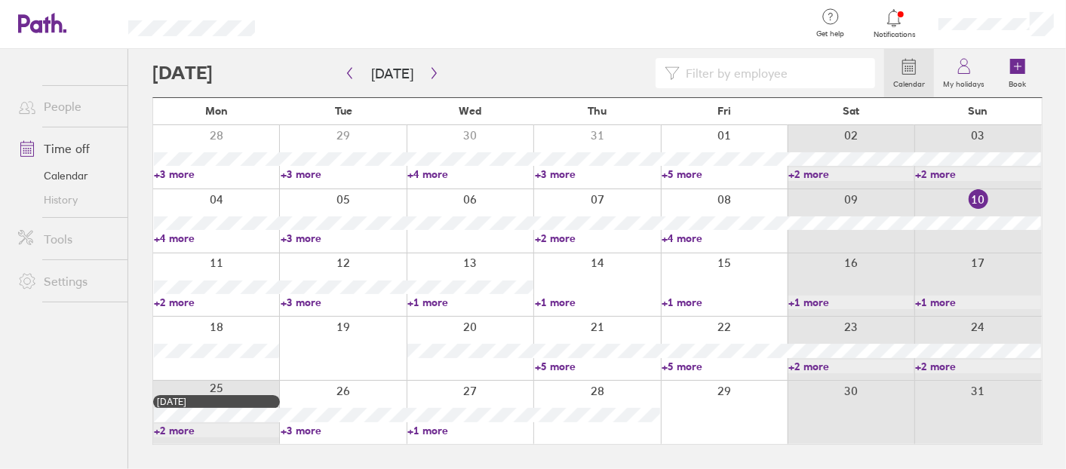
click at [179, 304] on link "+2 more" at bounding box center [216, 303] width 125 height 14
click at [317, 299] on link "+3 more" at bounding box center [343, 303] width 125 height 14
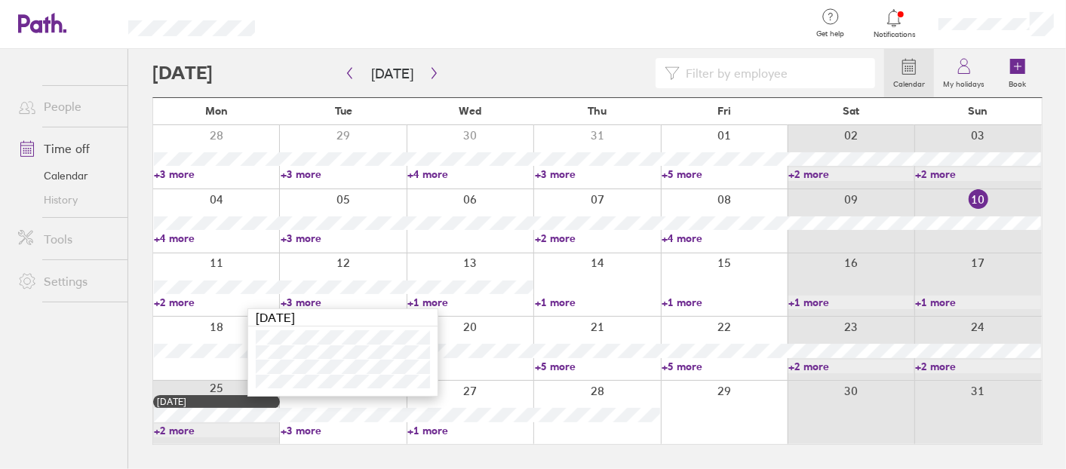
click at [444, 299] on link "+1 more" at bounding box center [469, 303] width 125 height 14
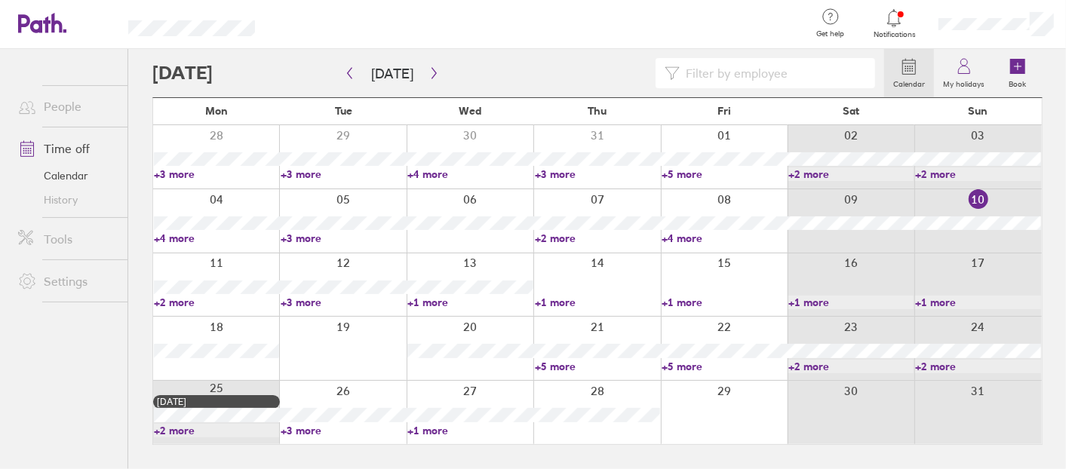
click at [444, 299] on link "+1 more" at bounding box center [469, 303] width 125 height 14
click at [564, 299] on link "+1 more" at bounding box center [597, 303] width 125 height 14
click at [566, 366] on link "+5 more" at bounding box center [597, 367] width 125 height 14
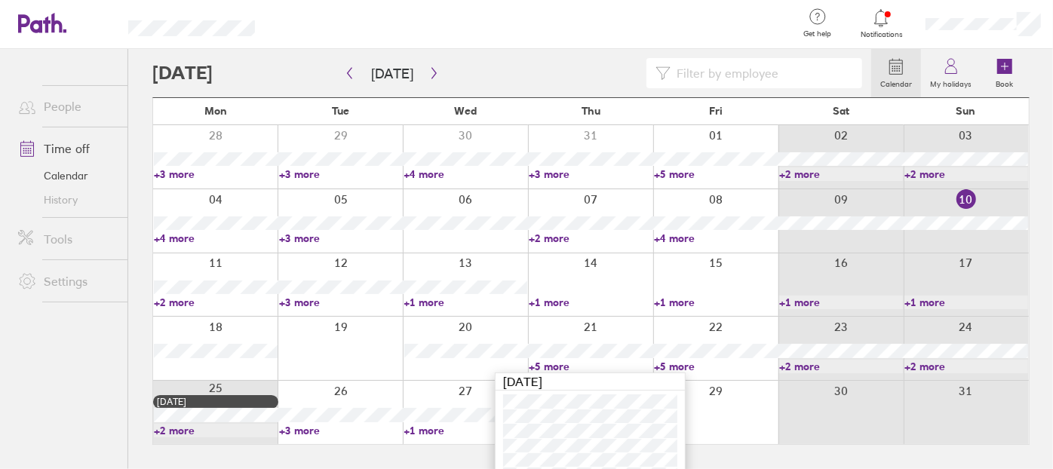
scroll to position [20, 0]
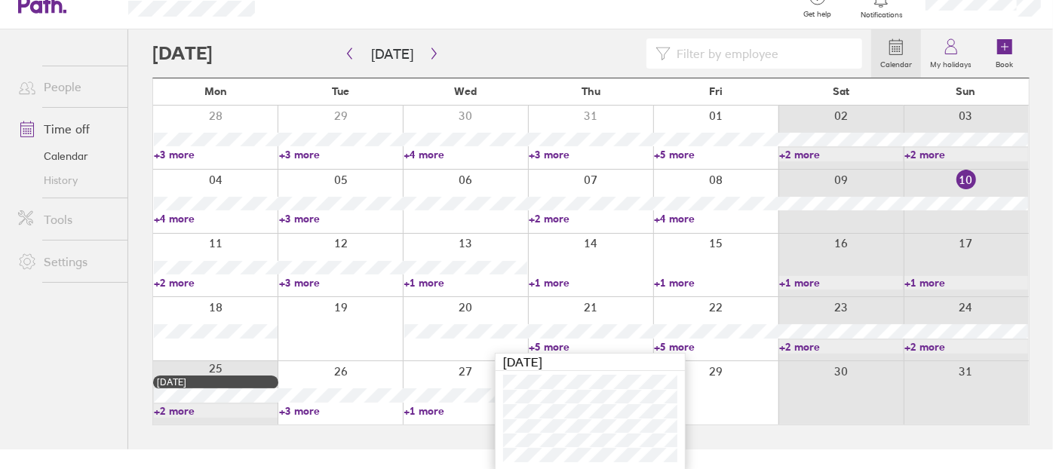
click at [288, 404] on link "+3 more" at bounding box center [341, 411] width 124 height 14
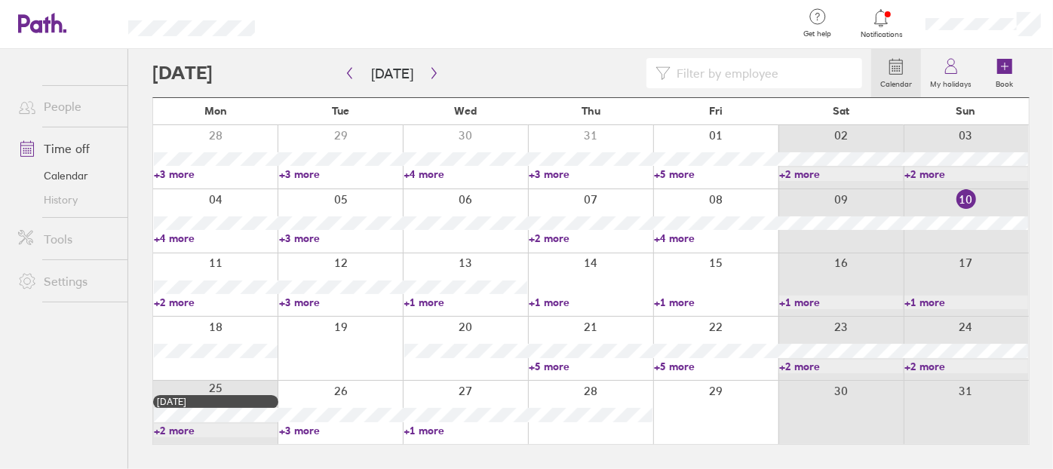
scroll to position [0, 0]
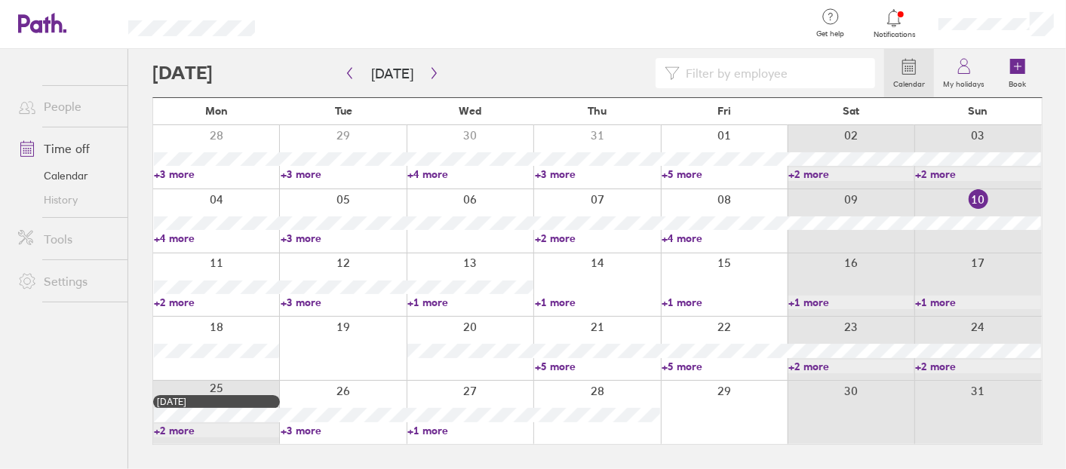
click at [309, 429] on link "+3 more" at bounding box center [343, 431] width 125 height 14
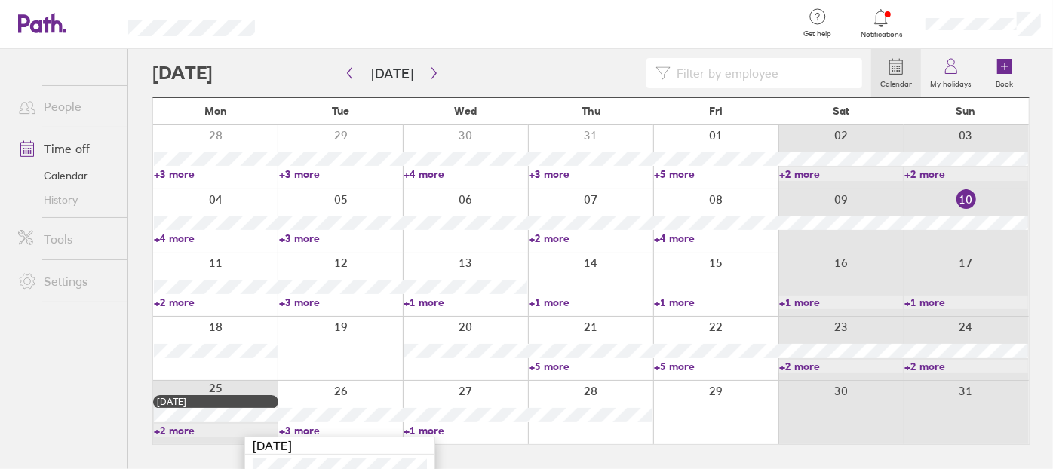
scroll to position [54, 0]
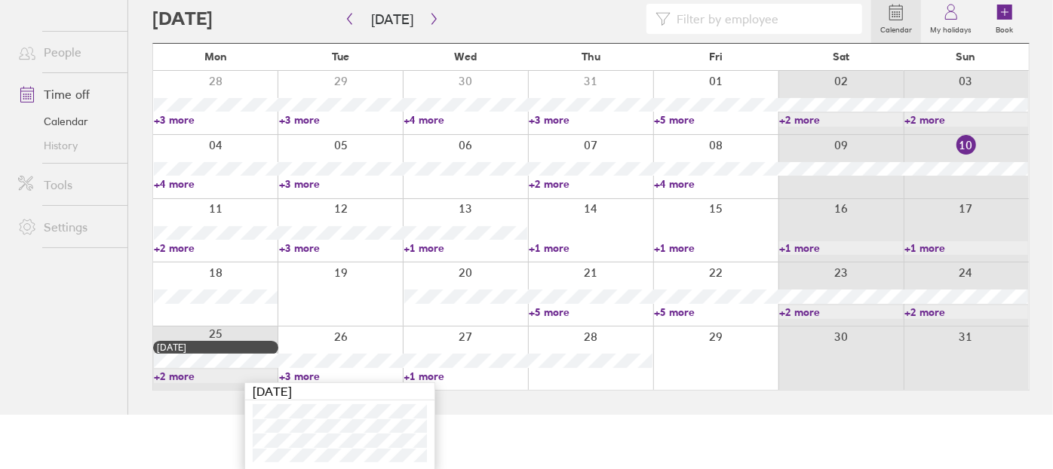
click at [418, 372] on link "+1 more" at bounding box center [466, 377] width 124 height 14
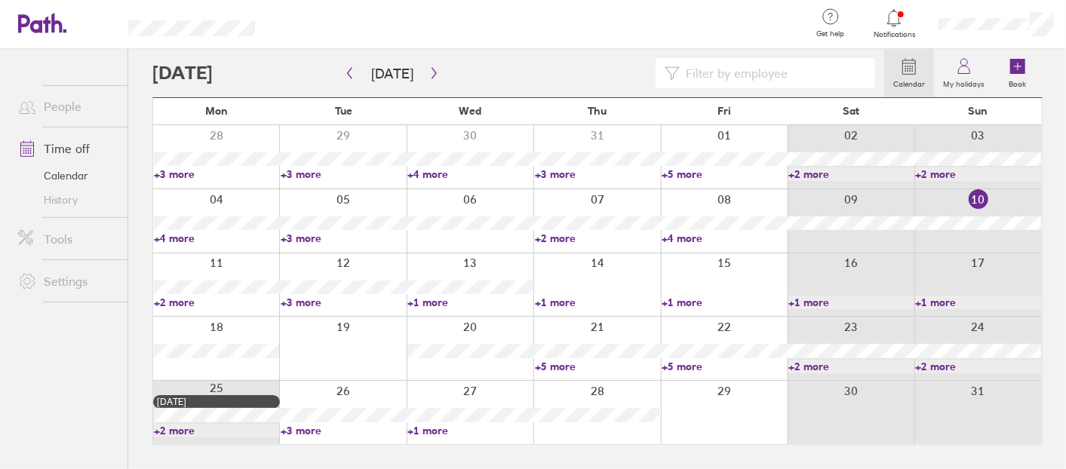
click at [430, 424] on link "+1 more" at bounding box center [469, 431] width 125 height 14
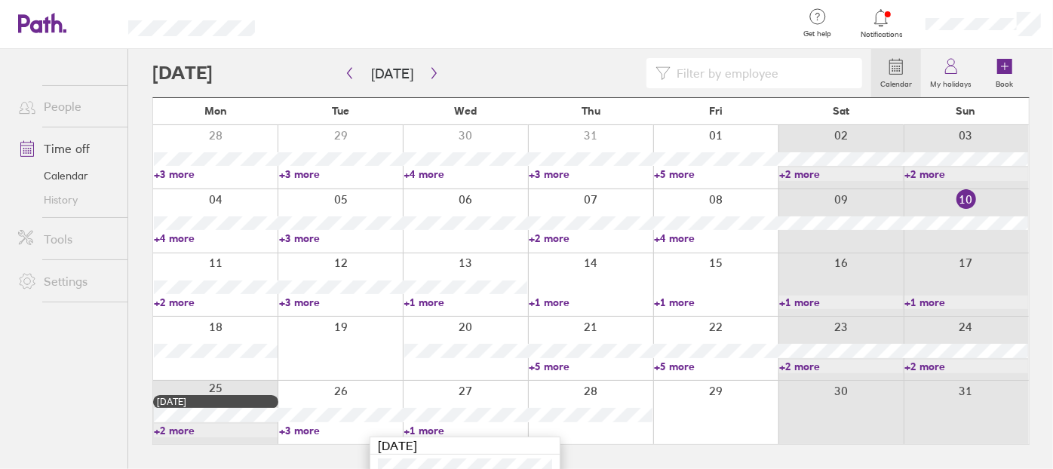
scroll to position [26, 0]
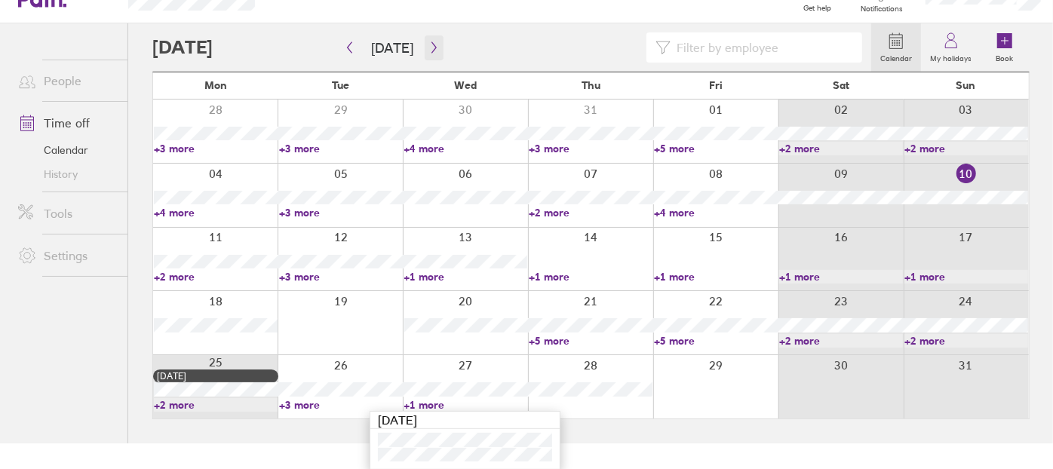
click at [430, 52] on icon "button" at bounding box center [433, 47] width 11 height 12
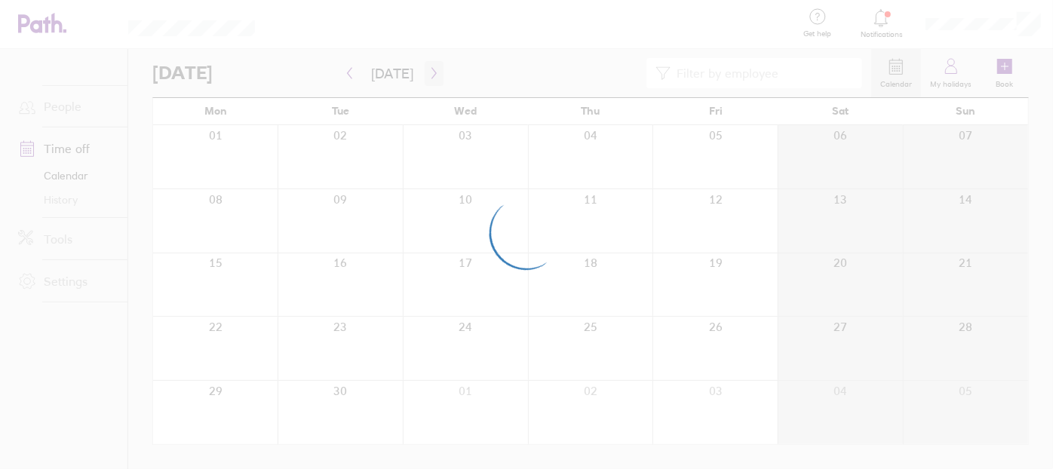
scroll to position [0, 0]
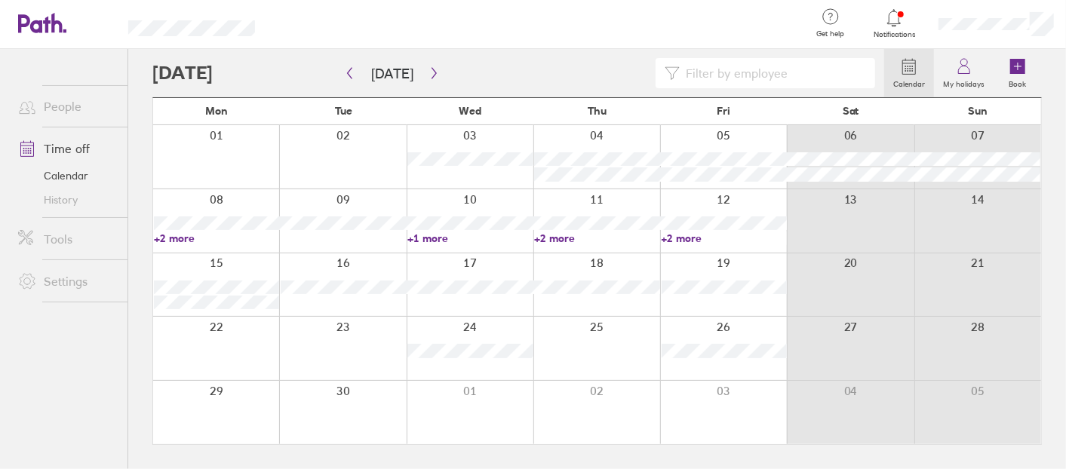
click at [426, 239] on link "+1 more" at bounding box center [469, 239] width 125 height 14
click at [683, 237] on link "+2 more" at bounding box center [724, 239] width 125 height 14
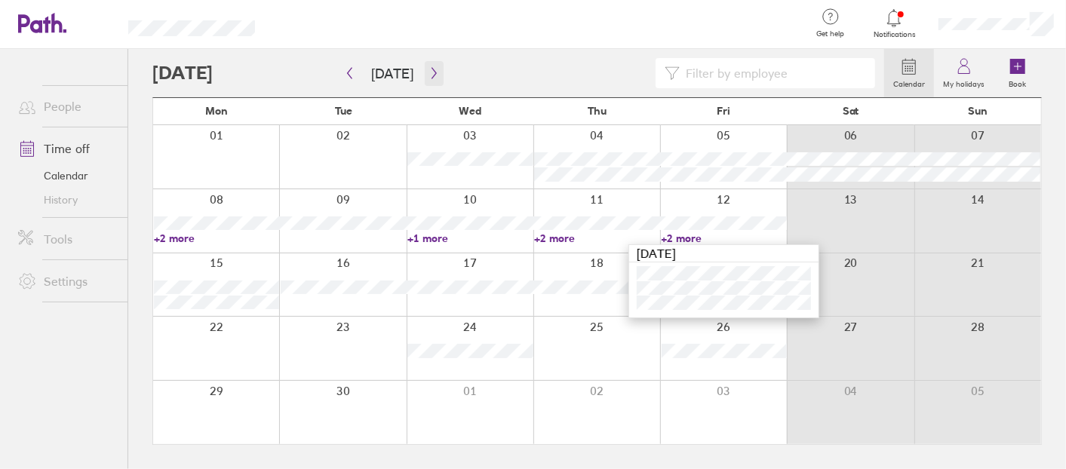
click at [425, 66] on button "button" at bounding box center [434, 73] width 19 height 25
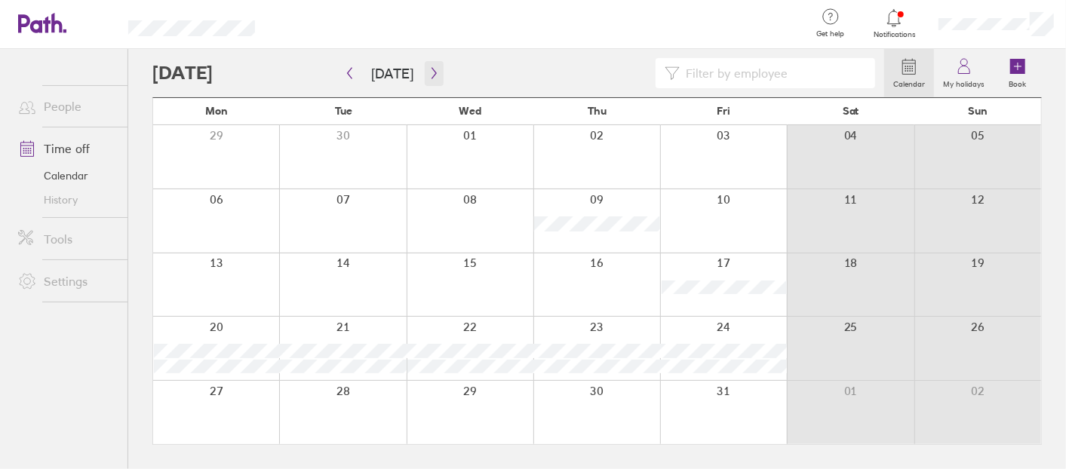
click at [425, 66] on button "button" at bounding box center [434, 73] width 19 height 25
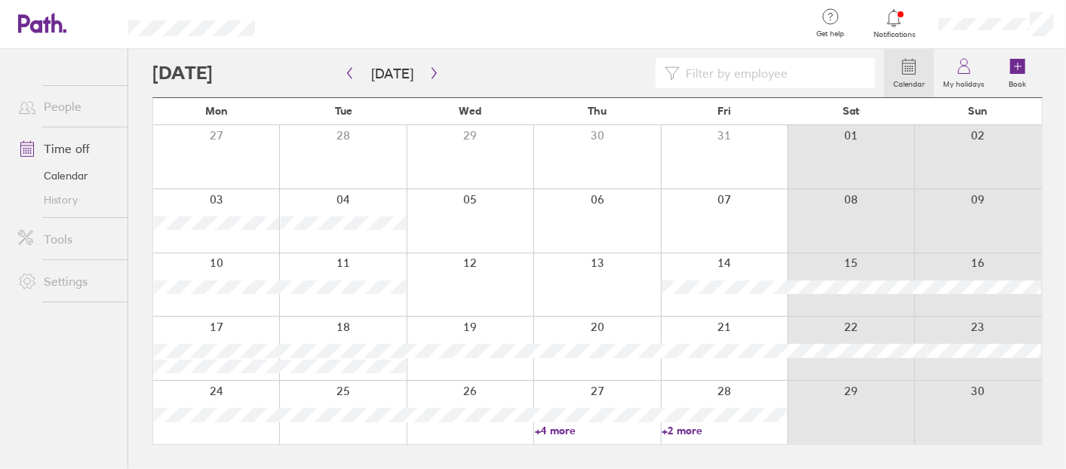
click at [552, 434] on link "+4 more" at bounding box center [597, 431] width 125 height 14
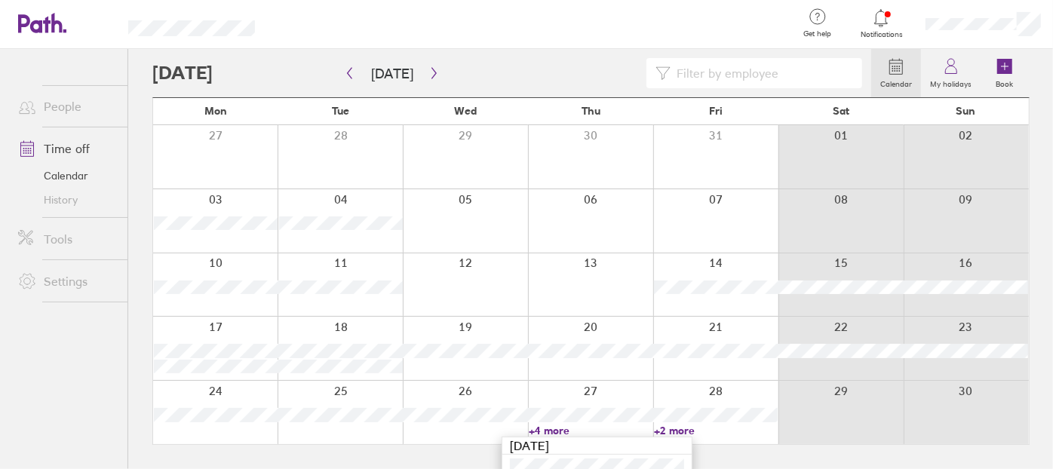
scroll to position [69, 0]
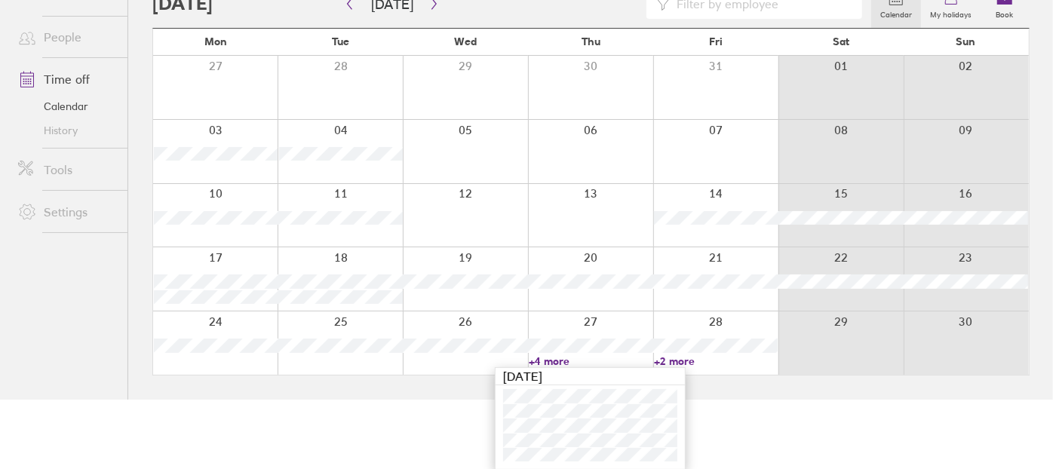
click at [680, 364] on link "+2 more" at bounding box center [716, 362] width 124 height 14
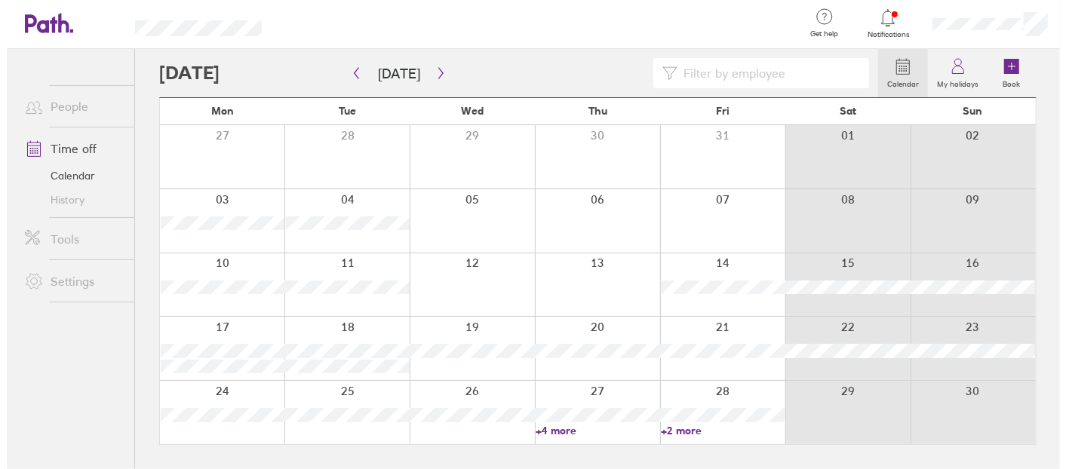
scroll to position [0, 0]
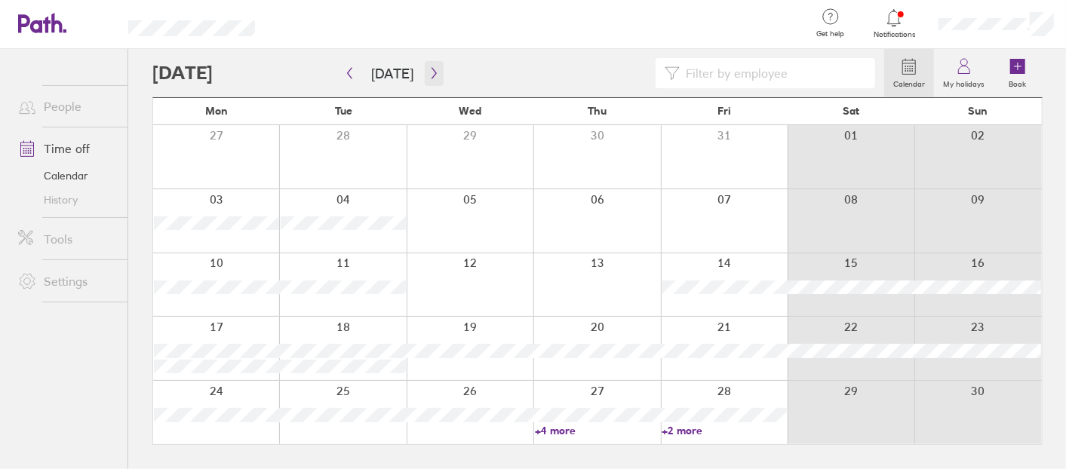
click at [426, 81] on button "button" at bounding box center [434, 73] width 19 height 25
